Goal: Check status

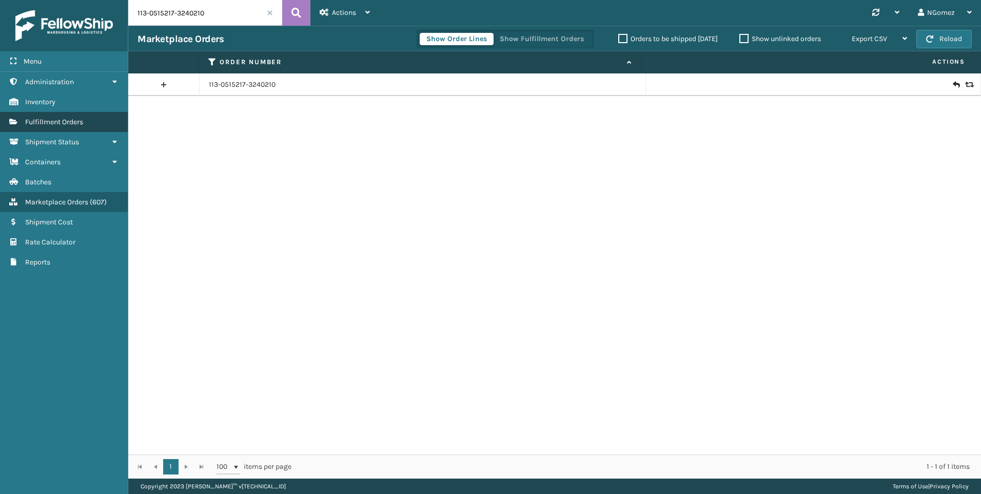
click at [74, 117] on link "Fulfillment Orders" at bounding box center [64, 122] width 128 height 20
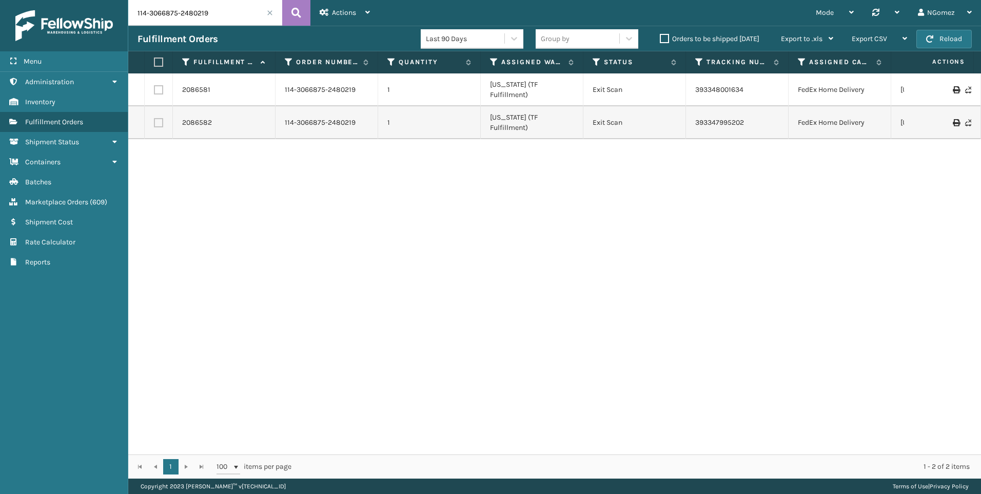
click at [216, 16] on input "114-3066875-2480219" at bounding box center [205, 13] width 154 height 26
paste input "3-0263564-0743437"
type input "113-0263564-0743437"
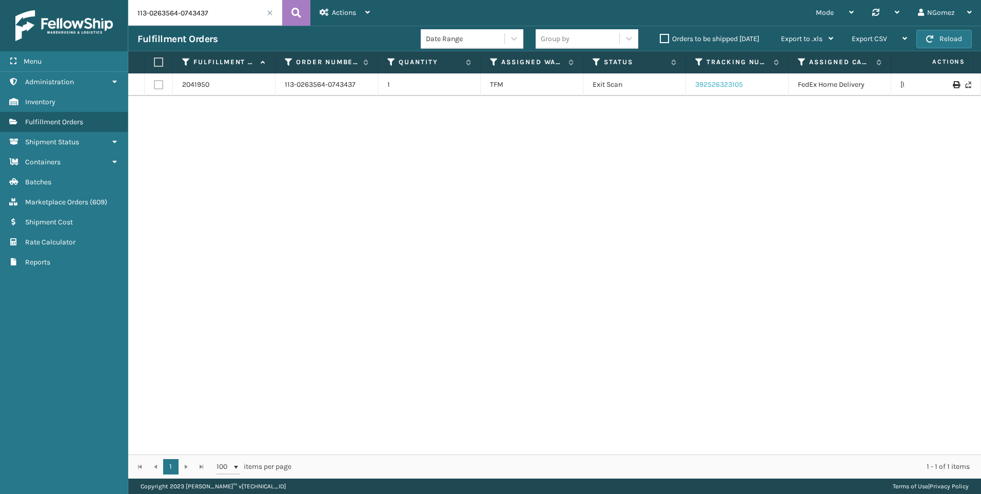
click at [722, 88] on link "392526323105" at bounding box center [719, 84] width 48 height 9
click at [200, 13] on input "113-0263564-0743437" at bounding box center [205, 13] width 154 height 26
paste input "114-0418274-3616215"
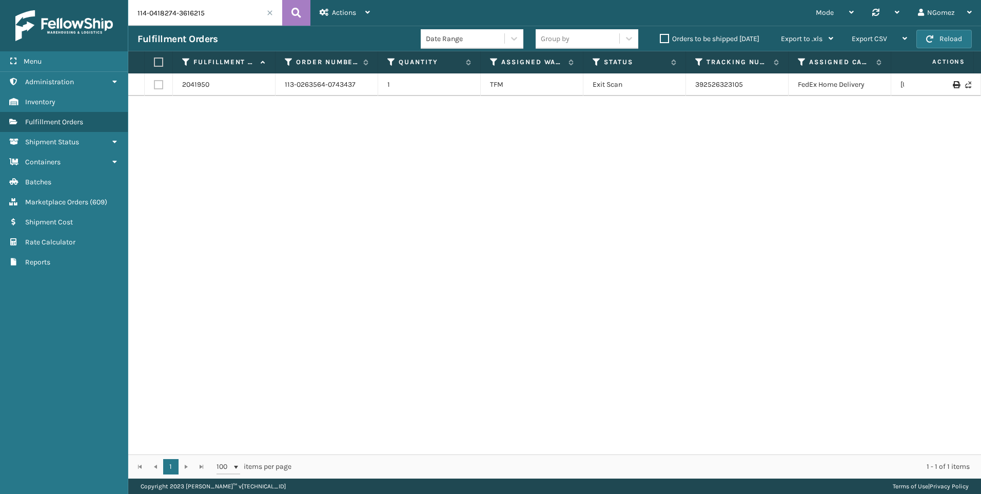
type input "114-0418274-3616215"
